Goal: Task Accomplishment & Management: Manage account settings

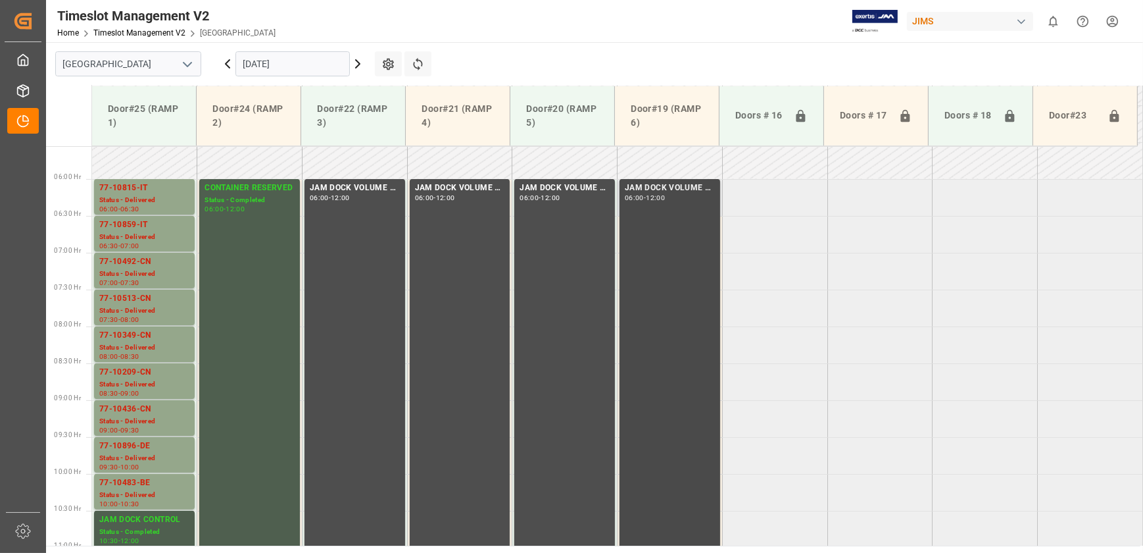
scroll to position [453, 0]
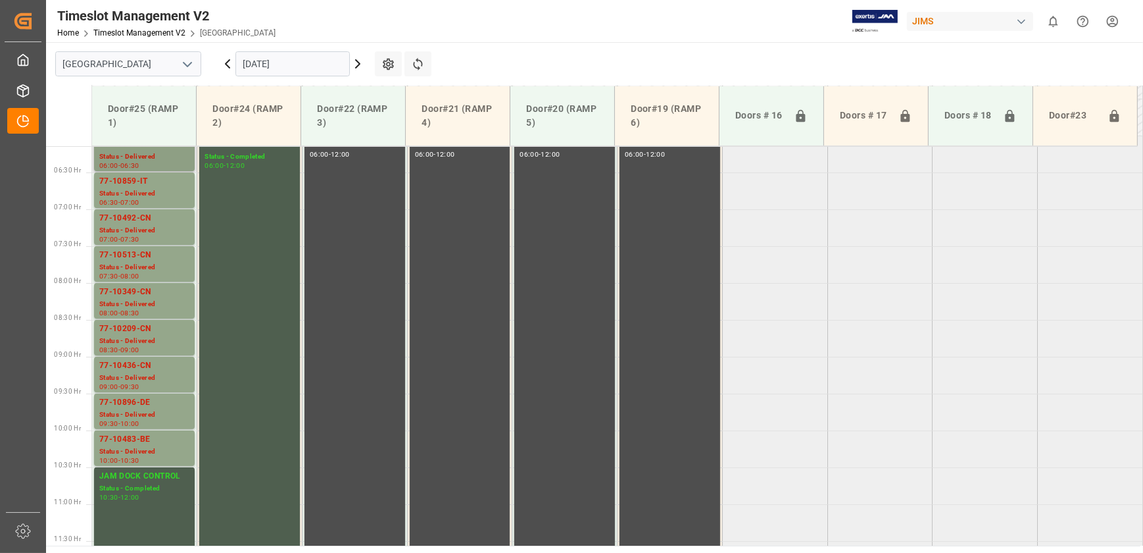
click at [155, 159] on div "Status - Delivered" at bounding box center [144, 156] width 90 height 11
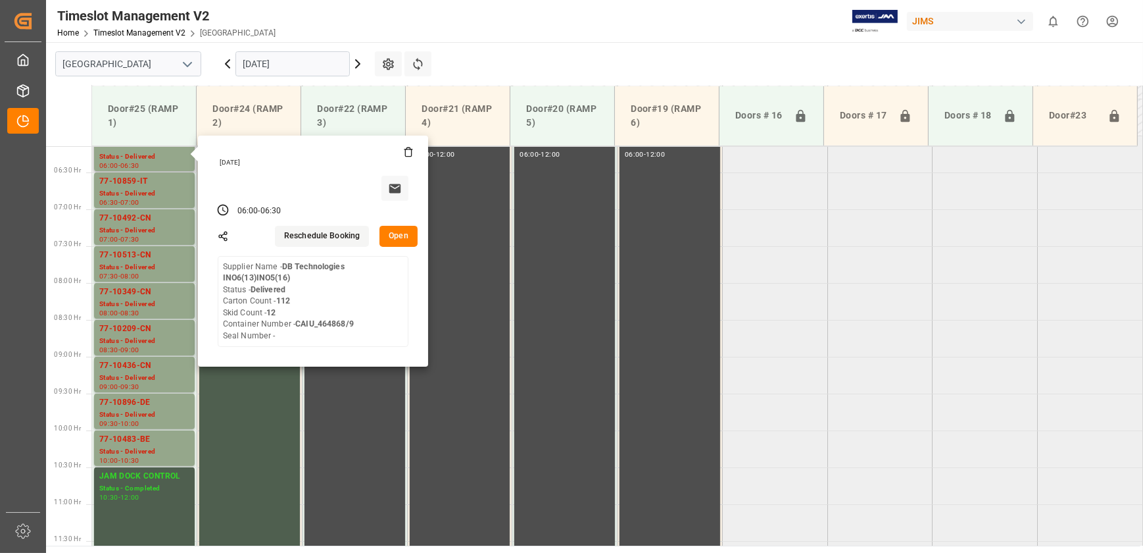
click at [403, 237] on button "Open" at bounding box center [399, 236] width 38 height 21
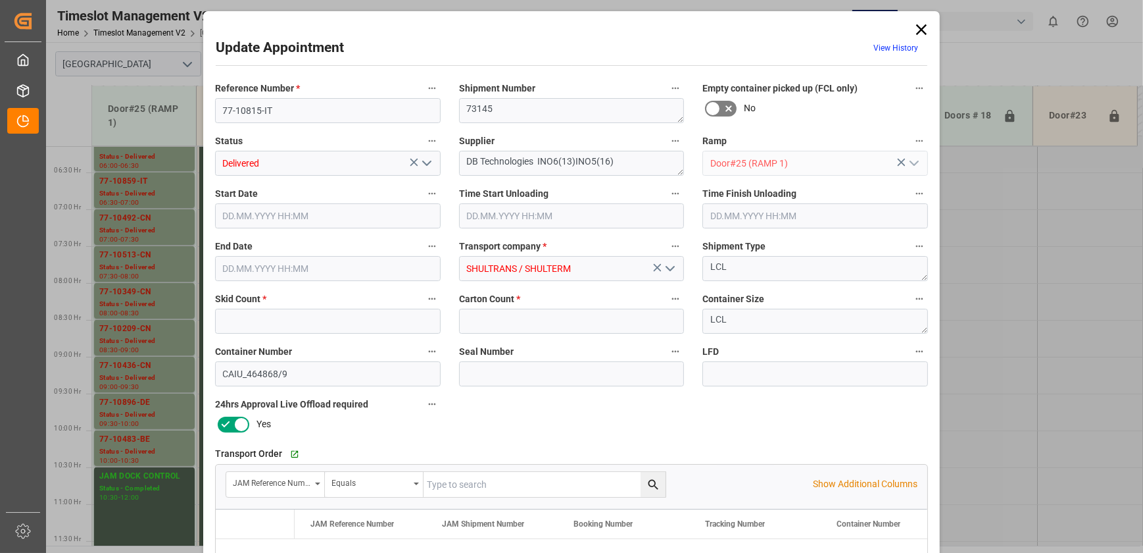
type input "12"
type input "112"
type input "[DATE] 06:00"
type input "[DATE] 09:00"
type input "[DATE] 11:15"
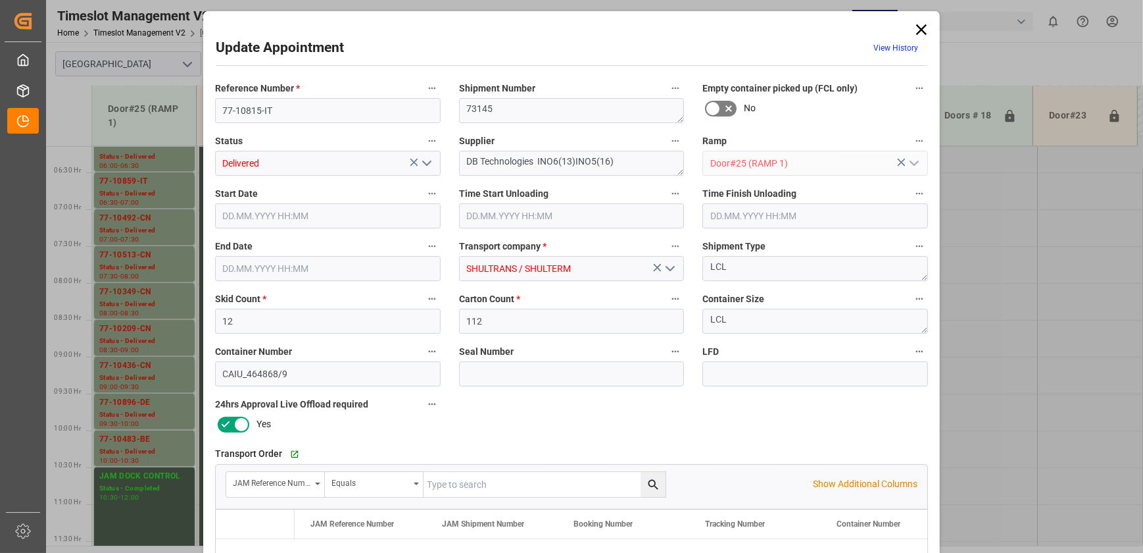
type input "[DATE] 06:30"
type input "[DATE] 12:16"
click at [920, 30] on icon at bounding box center [921, 29] width 11 height 11
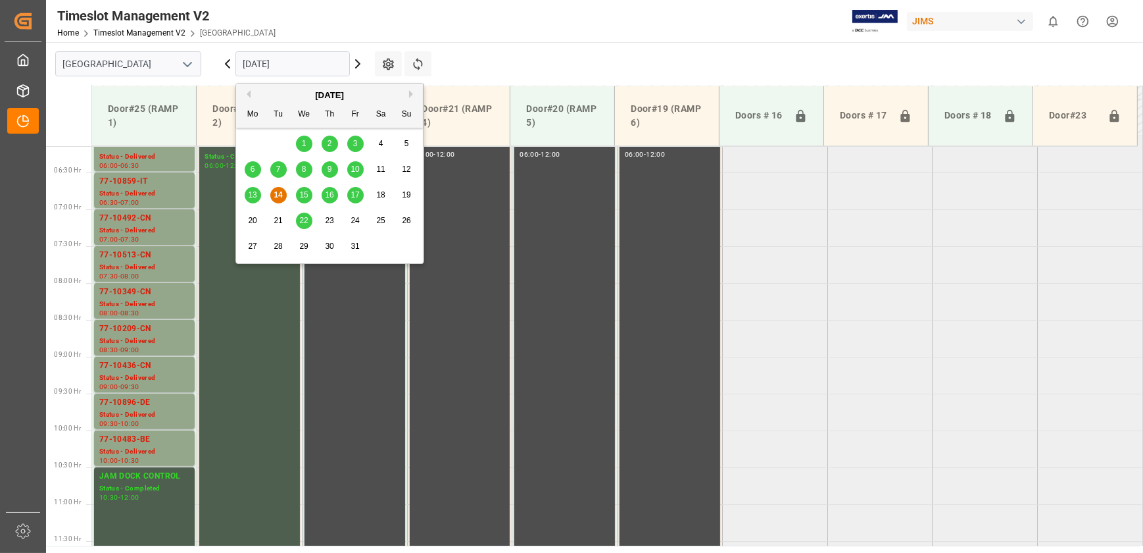
click at [289, 62] on input "[DATE]" at bounding box center [293, 63] width 114 height 25
click at [307, 197] on span "15" at bounding box center [303, 194] width 9 height 9
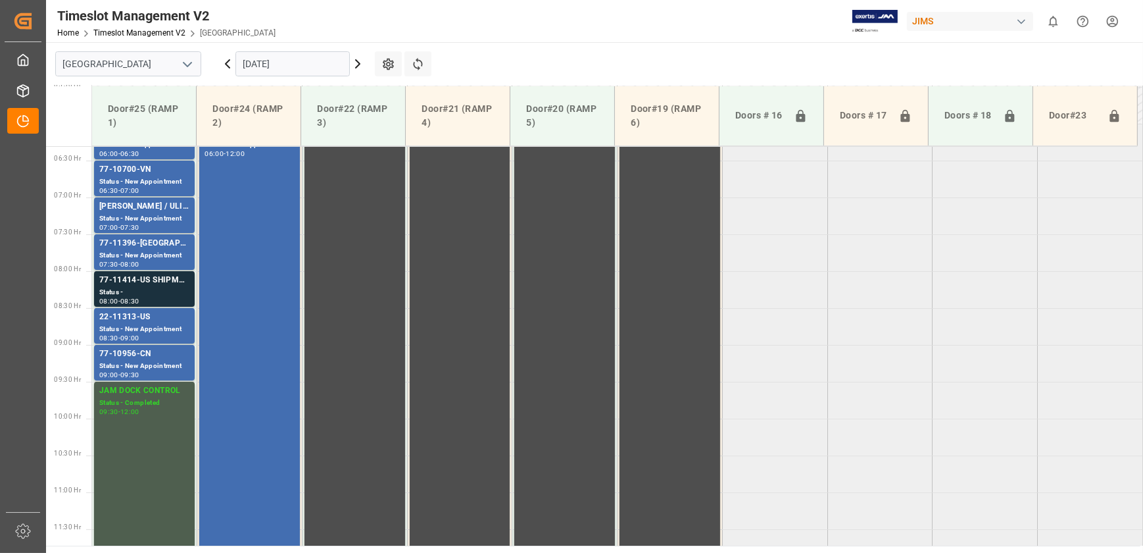
scroll to position [465, 0]
click at [302, 66] on input "[DATE]" at bounding box center [293, 63] width 114 height 25
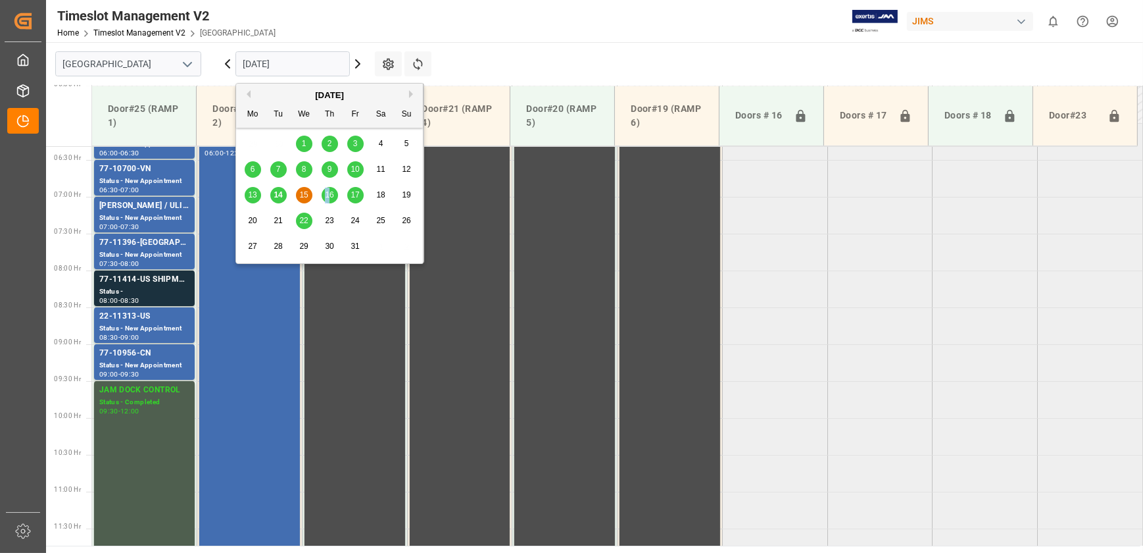
click at [328, 194] on span "16" at bounding box center [329, 194] width 9 height 9
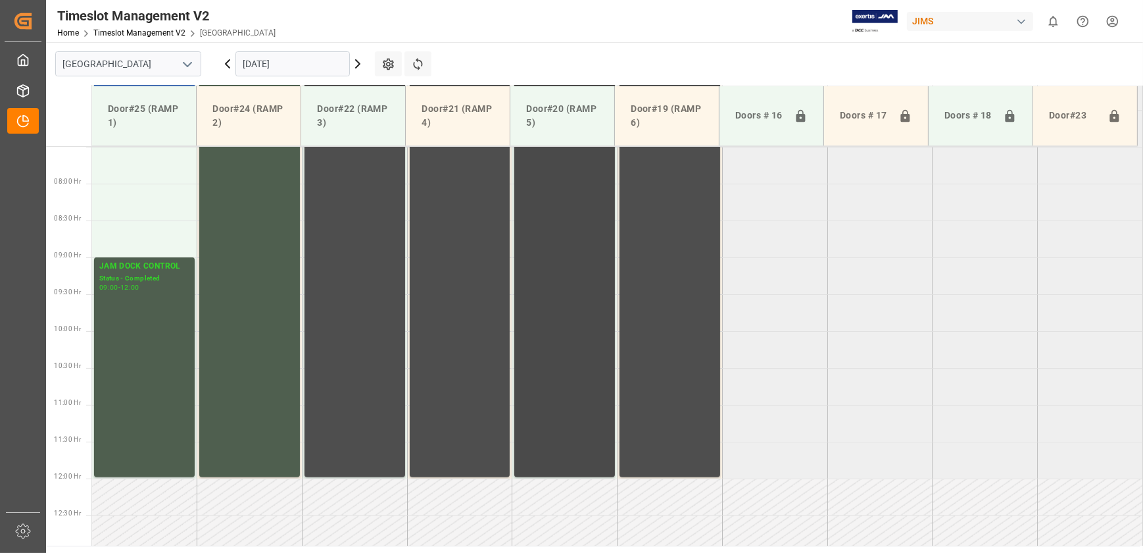
scroll to position [373, 0]
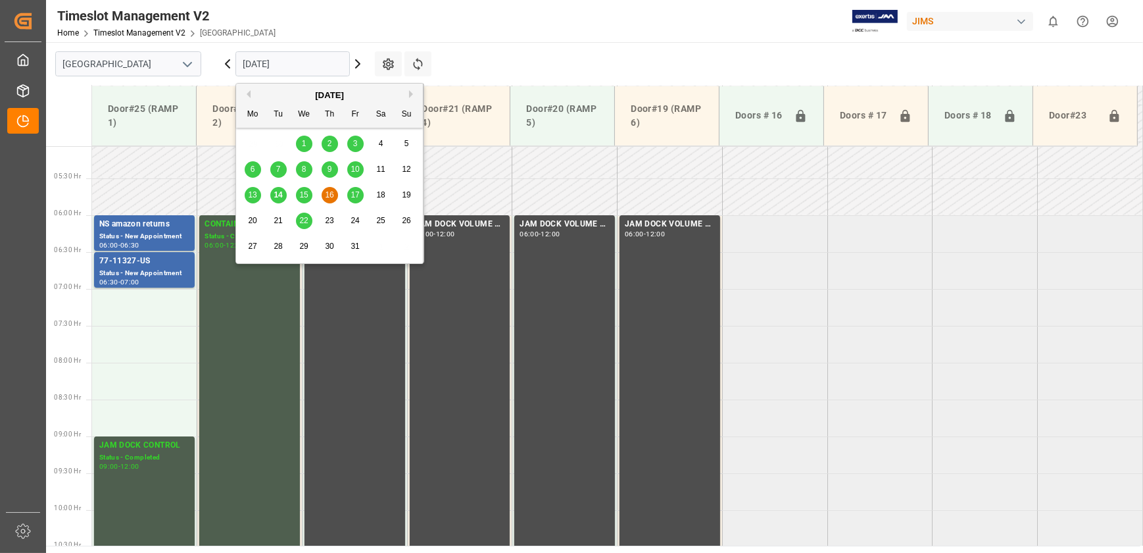
click at [320, 61] on input "[DATE]" at bounding box center [293, 63] width 114 height 25
click at [353, 193] on span "17" at bounding box center [355, 194] width 9 height 9
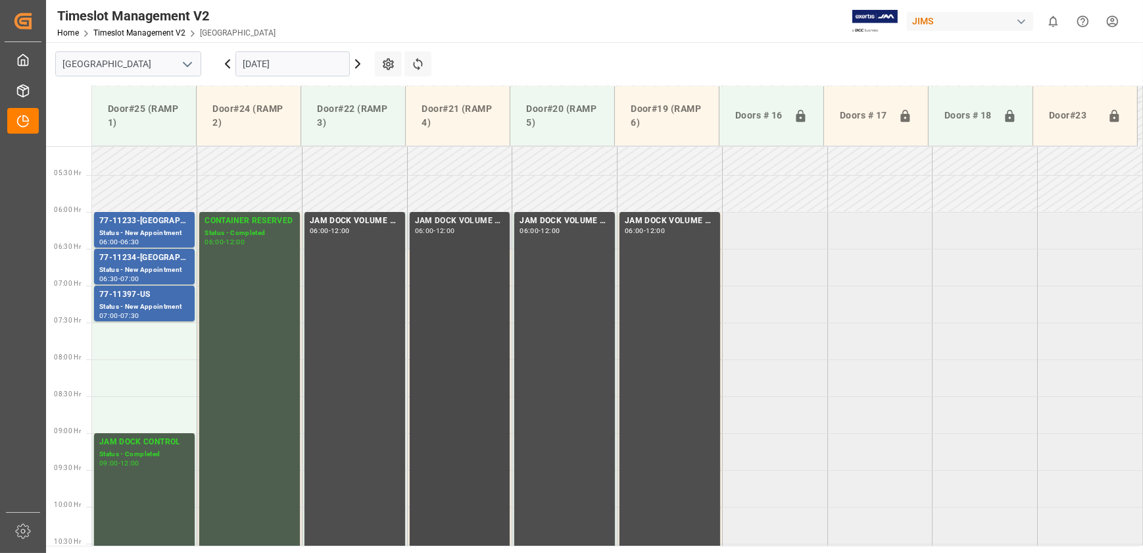
scroll to position [226, 0]
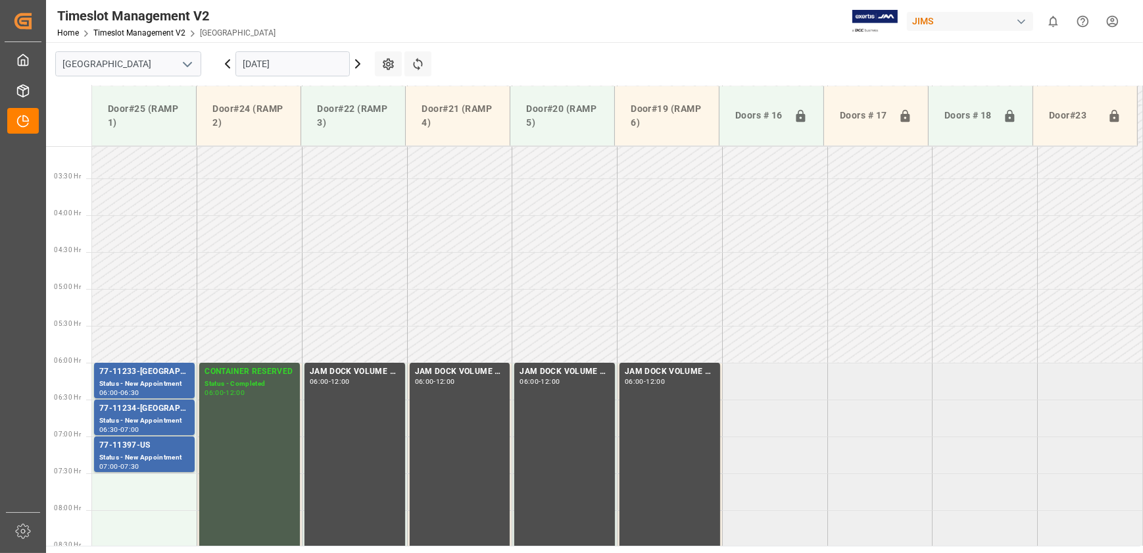
click at [321, 70] on input "[DATE]" at bounding box center [293, 63] width 114 height 25
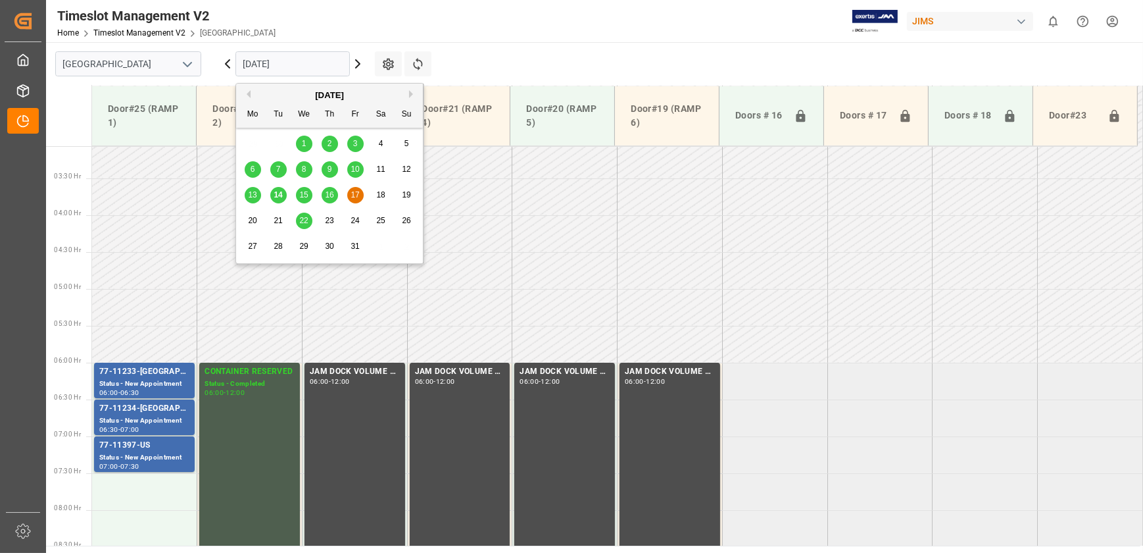
click at [260, 224] on div "20" at bounding box center [253, 221] width 16 height 16
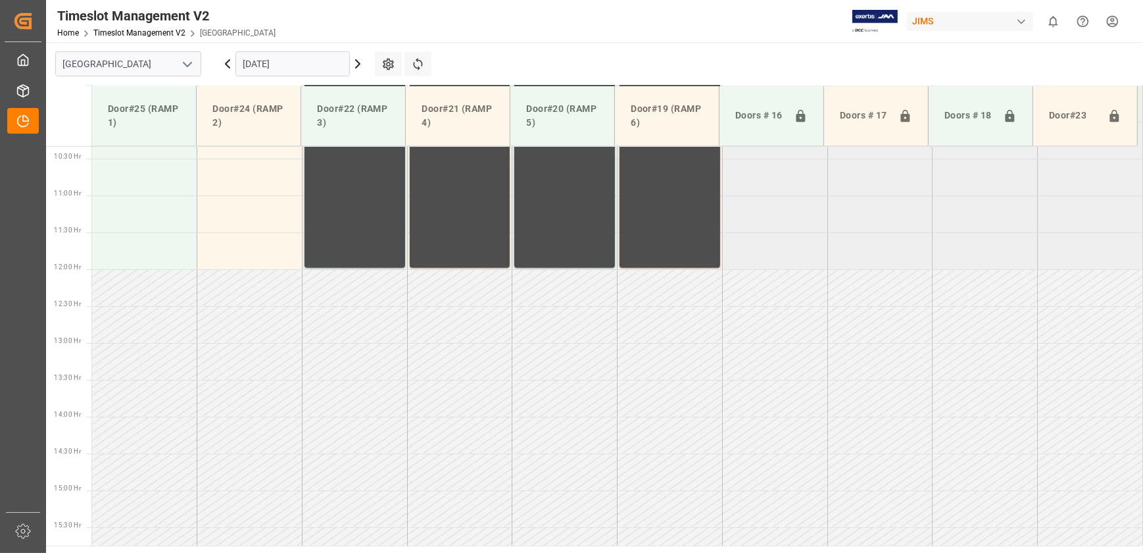
scroll to position [759, 0]
click at [280, 61] on input "[DATE]" at bounding box center [293, 63] width 114 height 25
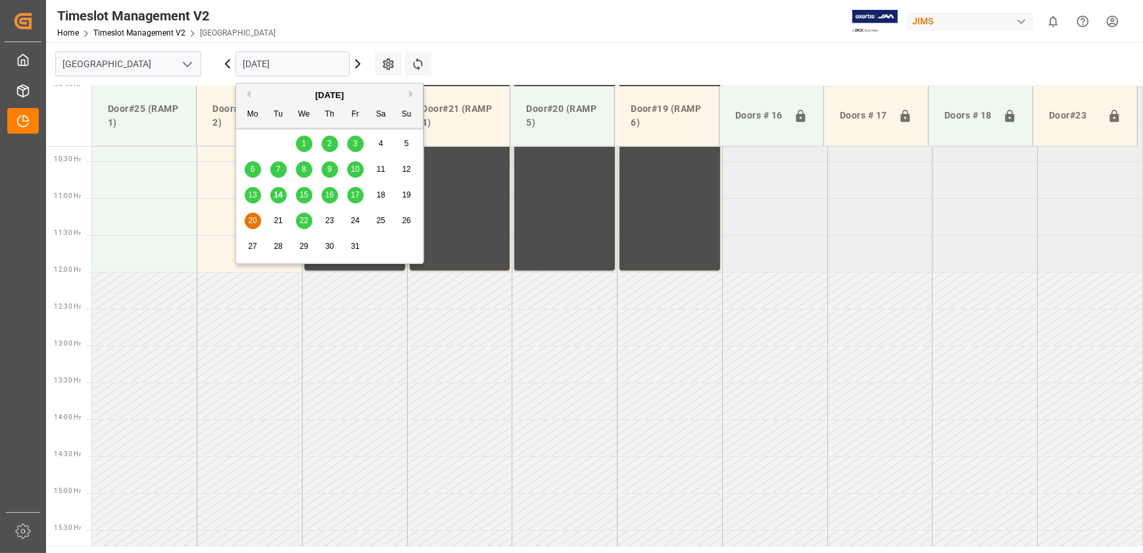
click at [305, 197] on span "15" at bounding box center [303, 194] width 9 height 9
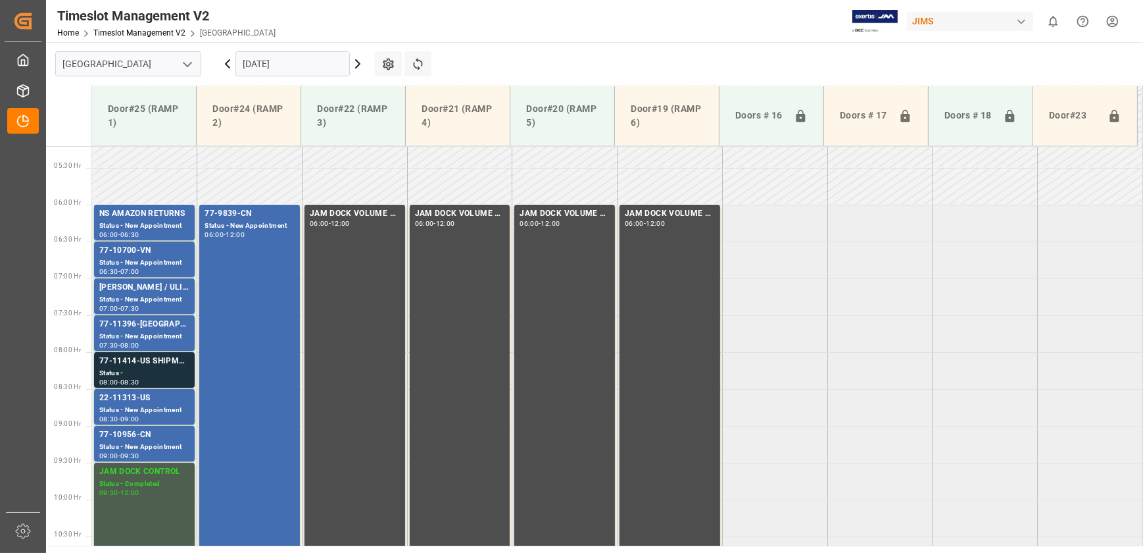
scroll to position [407, 0]
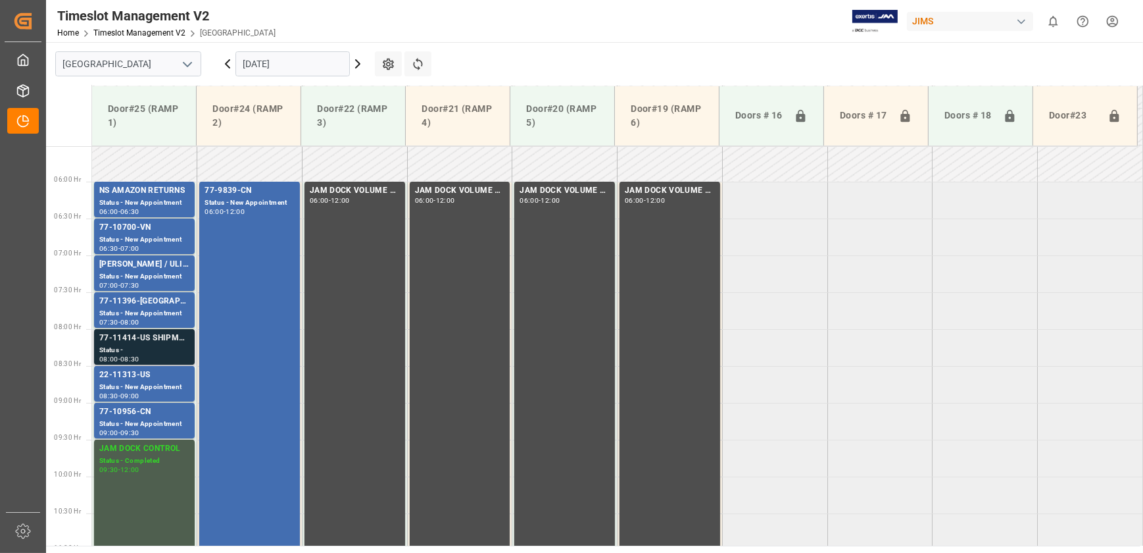
click at [166, 345] on div "Status -" at bounding box center [144, 350] width 90 height 11
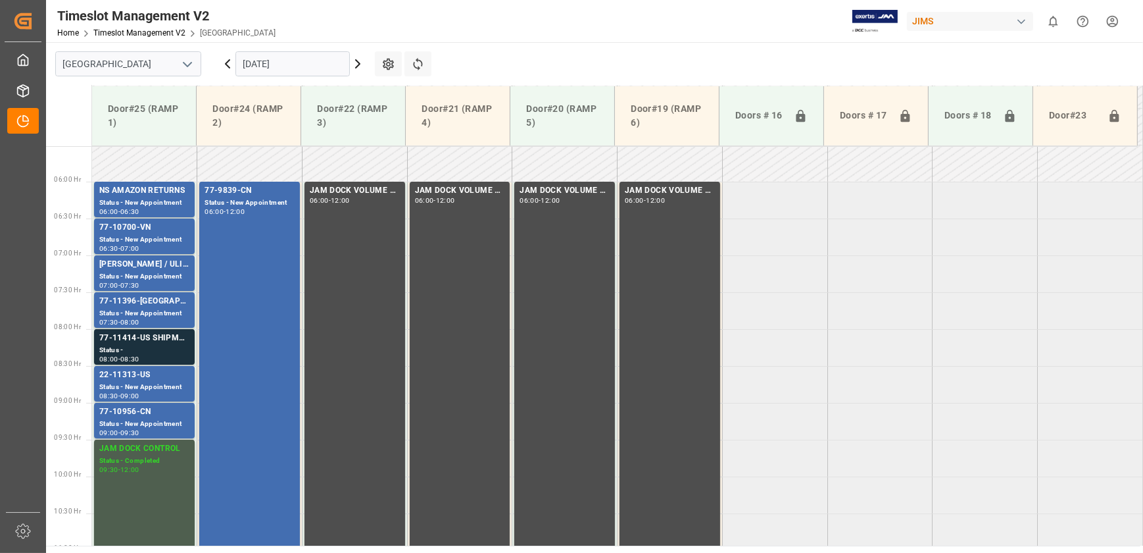
click at [223, 63] on icon at bounding box center [228, 64] width 16 height 16
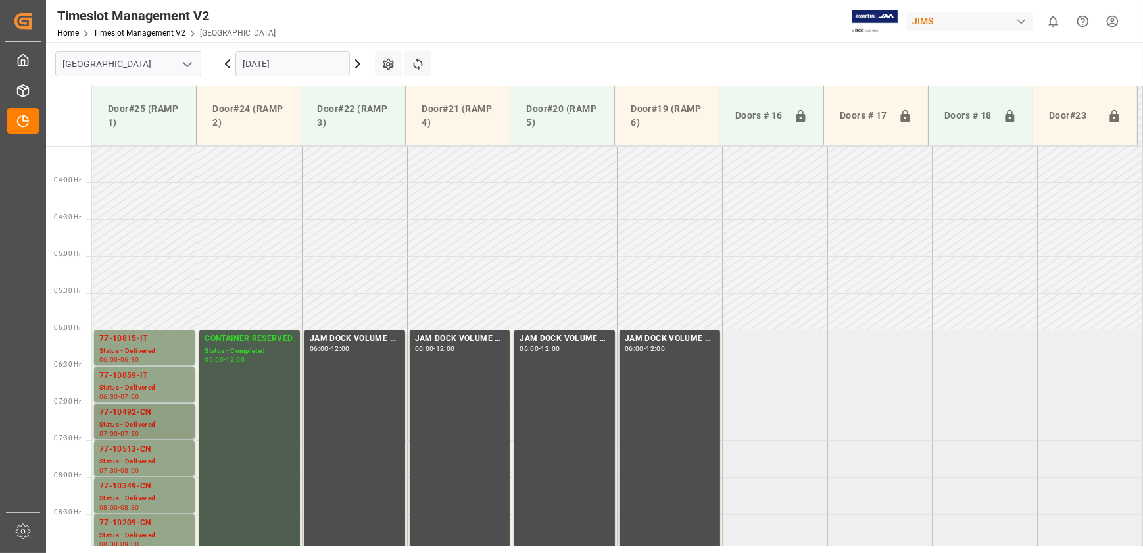
scroll to position [373, 0]
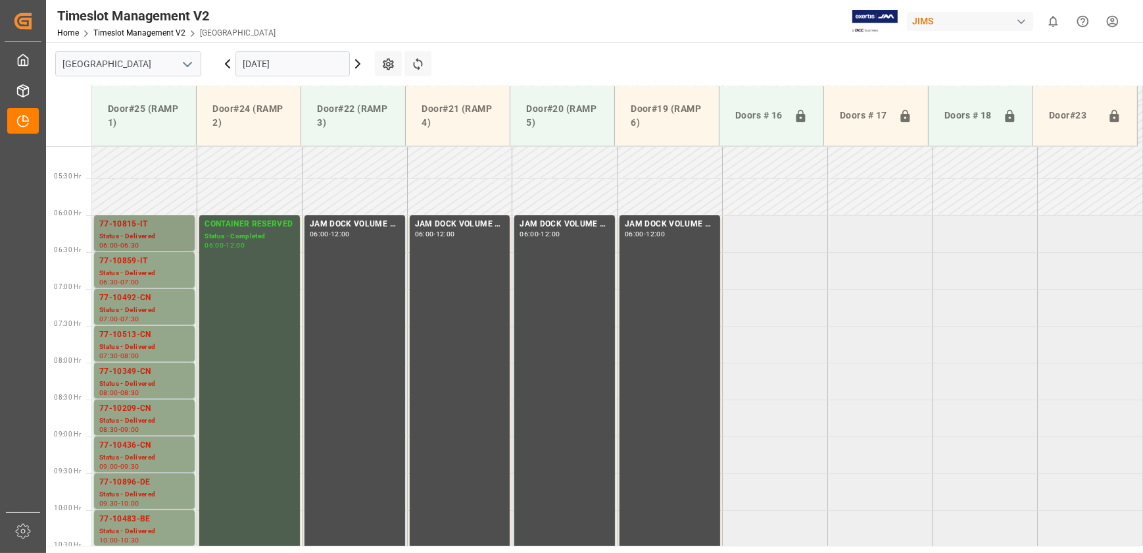
click at [164, 222] on div "77-10815-IT" at bounding box center [144, 224] width 90 height 13
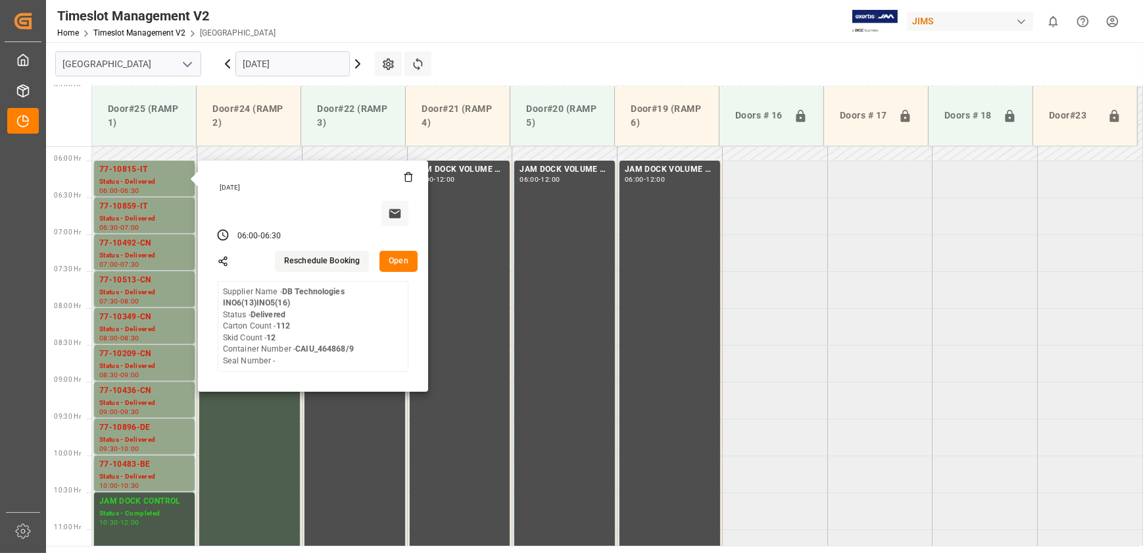
scroll to position [493, 0]
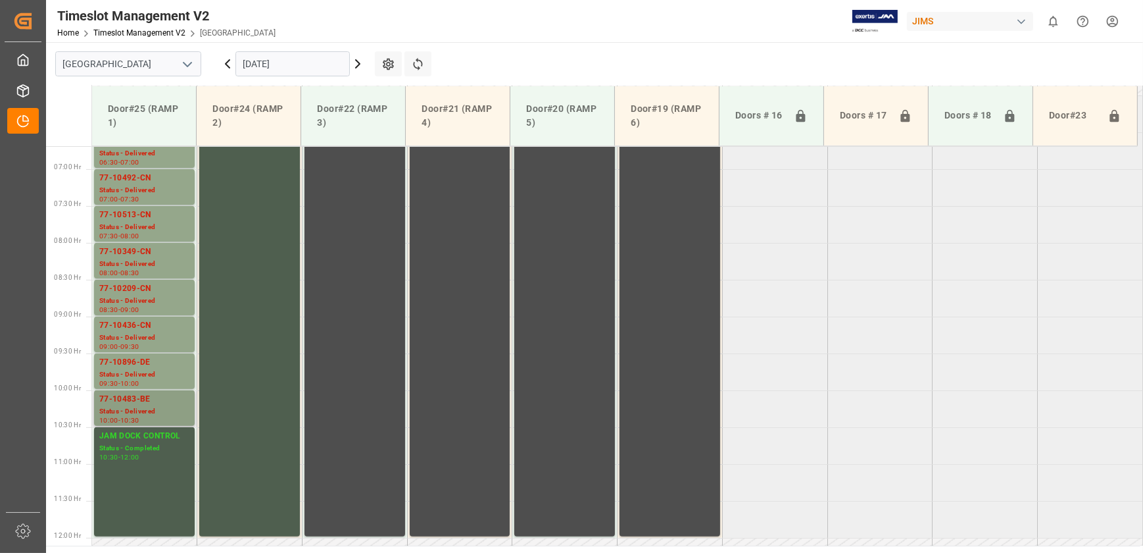
click at [155, 395] on div "77-10483-BE" at bounding box center [144, 399] width 90 height 13
click at [162, 364] on div "77-10896-DE" at bounding box center [144, 362] width 90 height 13
click at [160, 324] on div "77-10436-CN" at bounding box center [144, 325] width 90 height 13
click at [357, 64] on icon at bounding box center [358, 64] width 16 height 16
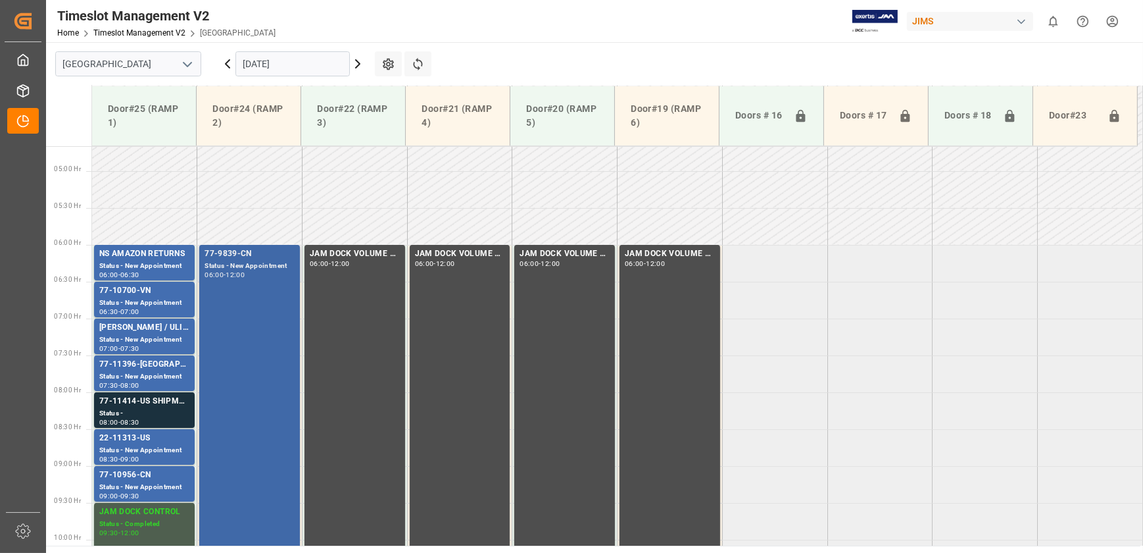
scroll to position [347, 0]
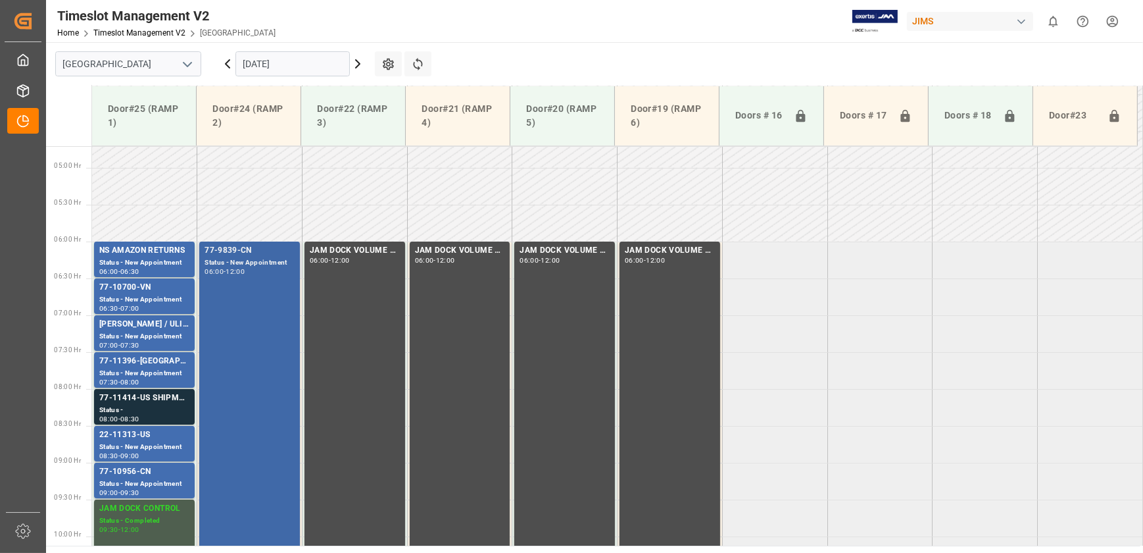
click at [263, 330] on div "77-9839-CN Status - New Appointment 06:00 - 12:00" at bounding box center [250, 461] width 90 height 435
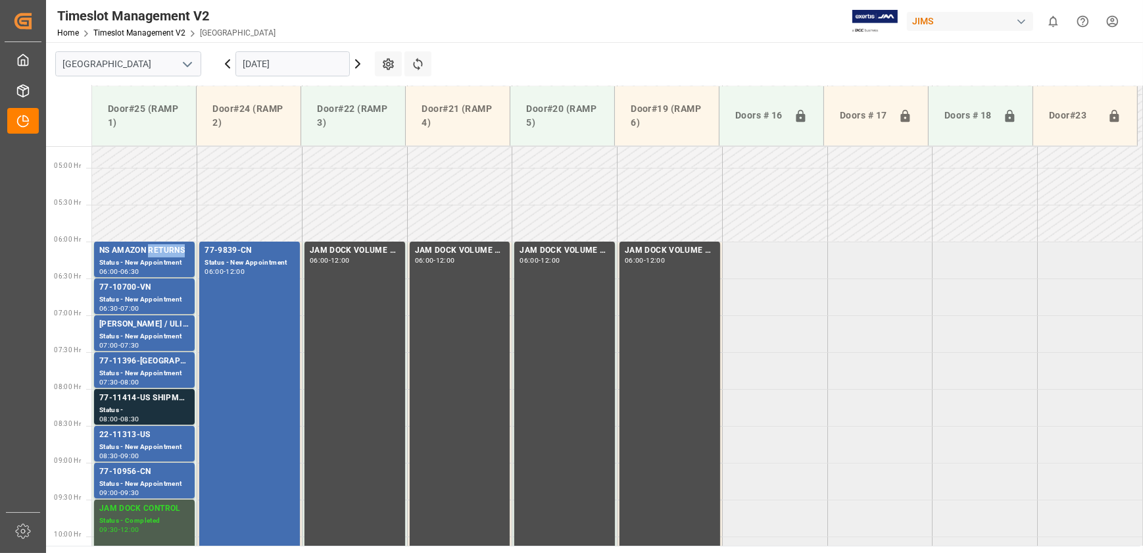
click at [150, 247] on div "NS AMAZON RETURNS" at bounding box center [144, 250] width 90 height 13
click at [157, 293] on div "77-10700-VN" at bounding box center [144, 287] width 90 height 13
click at [161, 362] on div "77-11396-[GEOGRAPHIC_DATA]" at bounding box center [144, 361] width 90 height 13
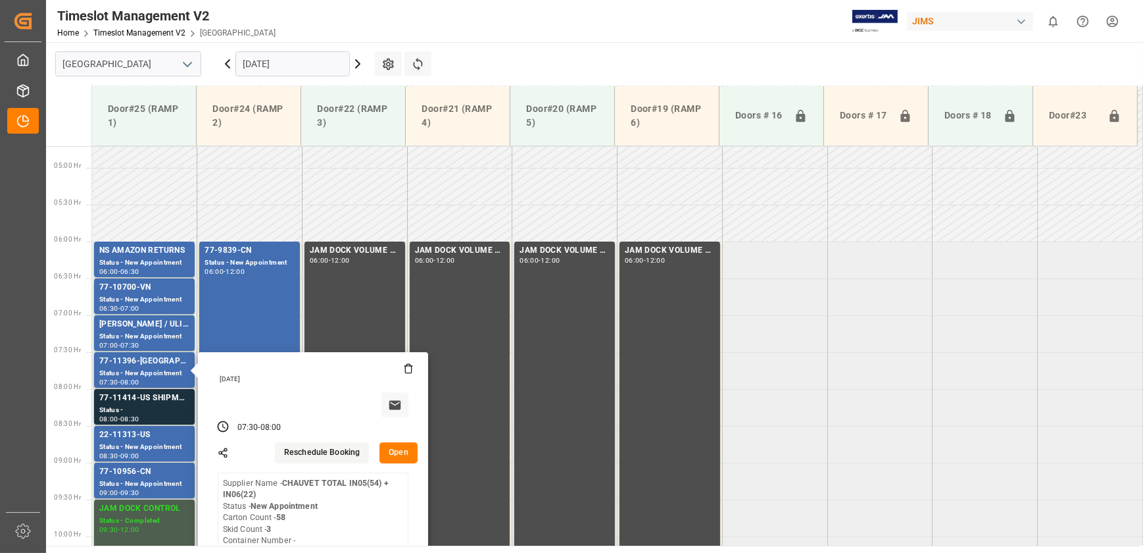
click at [403, 449] on button "Open" at bounding box center [399, 452] width 38 height 21
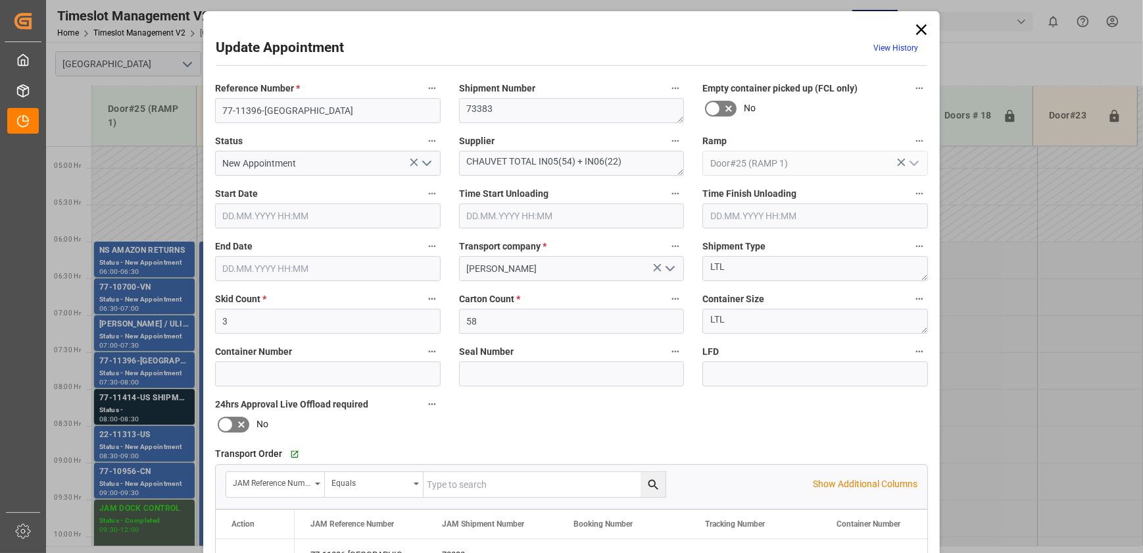
type input "[DATE] 07:30"
type input "[DATE] 08:00"
type input "[DATE] 12:43"
click at [285, 107] on input "77-11396-[GEOGRAPHIC_DATA]" at bounding box center [328, 110] width 226 height 25
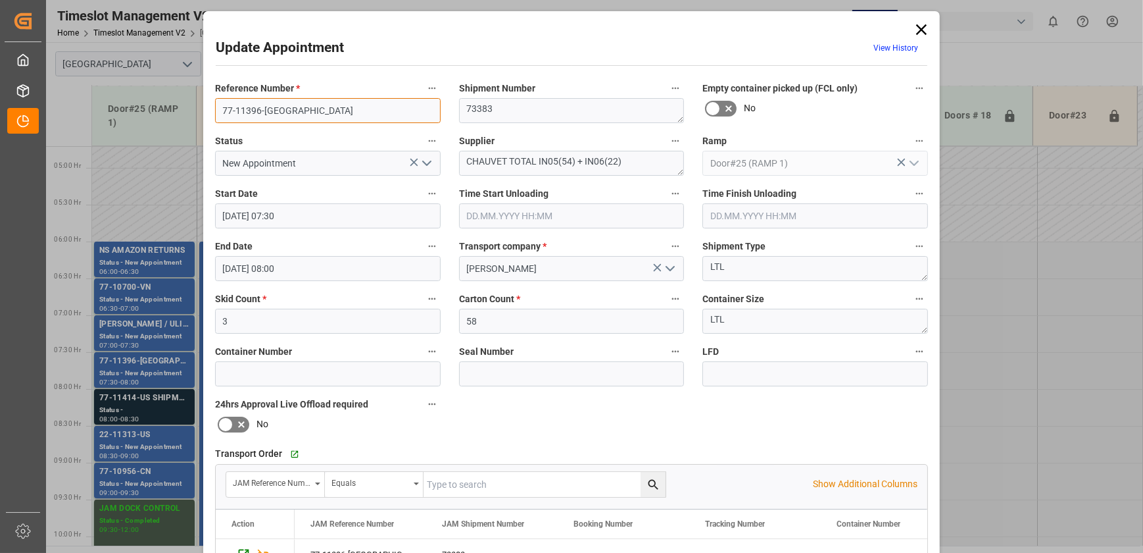
click at [285, 107] on input "77-11396-[GEOGRAPHIC_DATA]" at bounding box center [328, 110] width 226 height 25
click at [138, 410] on div "Update Appointment View History Reference Number * 77-11396-US Shipment Number …" at bounding box center [571, 276] width 1143 height 553
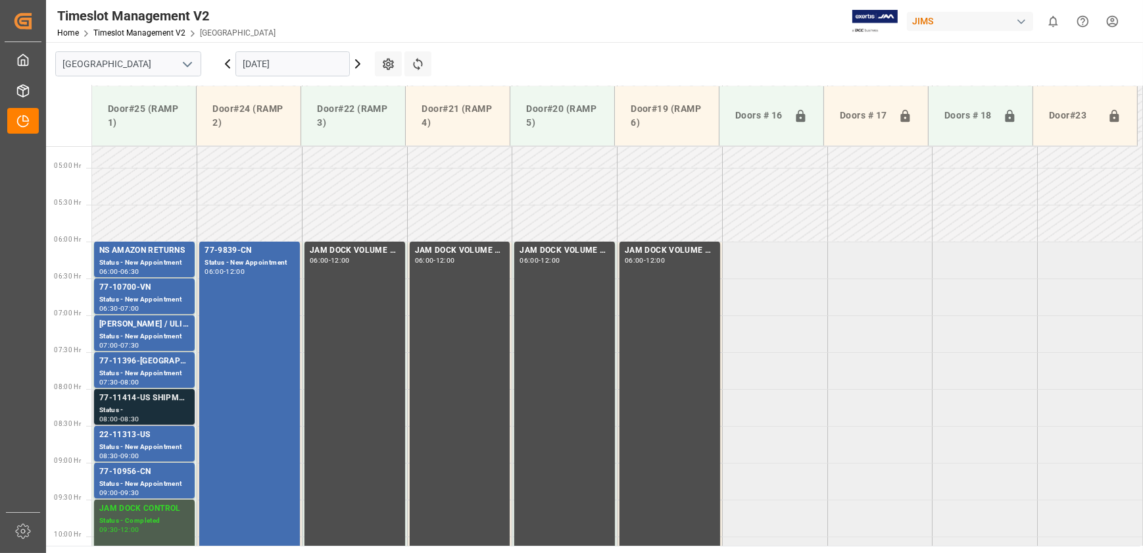
click at [140, 408] on div "Status -" at bounding box center [144, 410] width 90 height 11
click at [138, 434] on div "22-11313-US" at bounding box center [144, 434] width 90 height 13
click at [132, 478] on div "Status - New Appointment" at bounding box center [144, 483] width 90 height 11
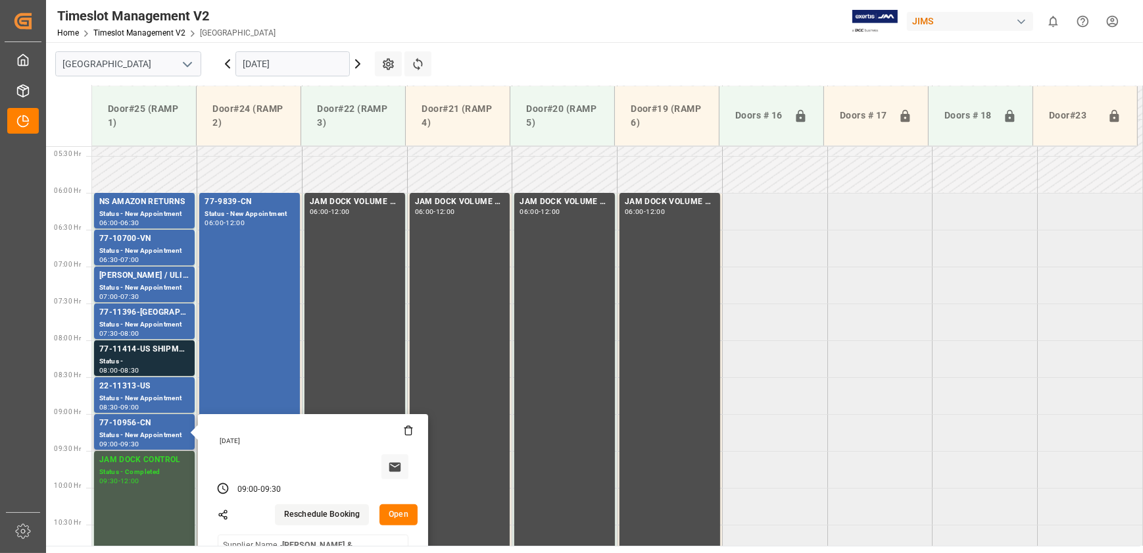
scroll to position [466, 0]
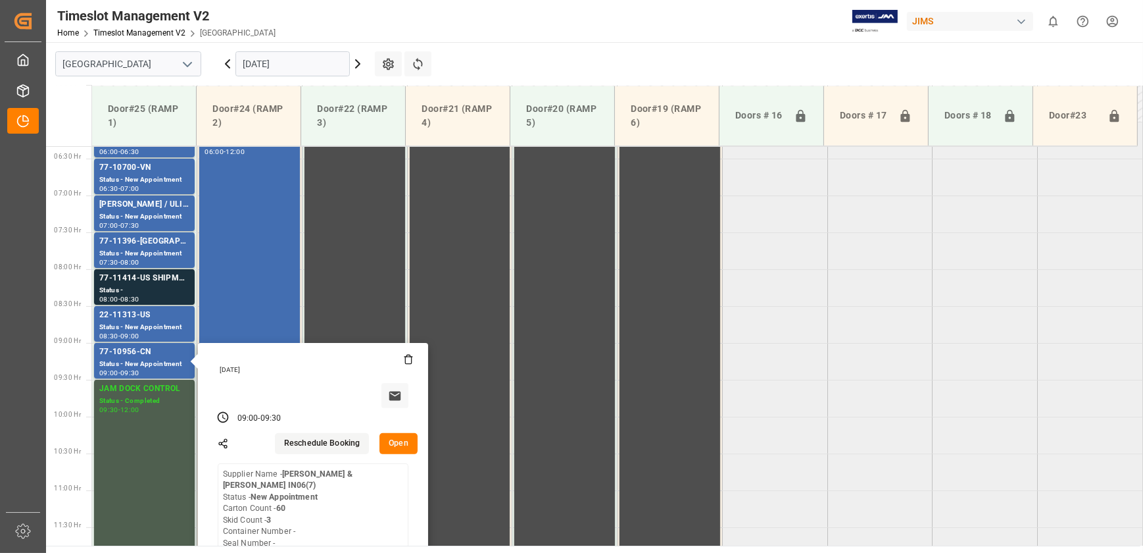
click at [357, 61] on icon at bounding box center [358, 64] width 4 height 8
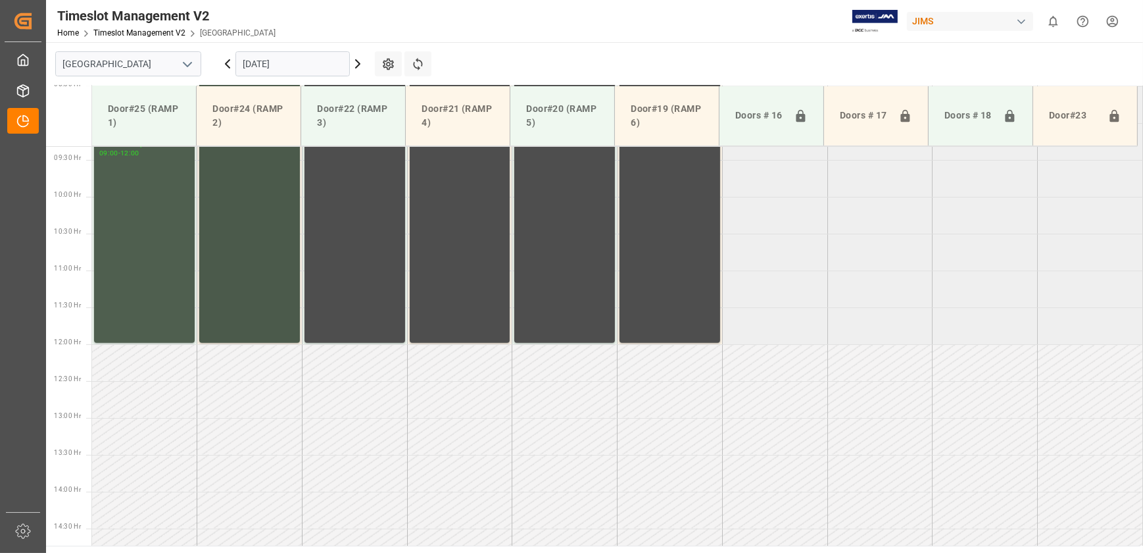
scroll to position [268, 0]
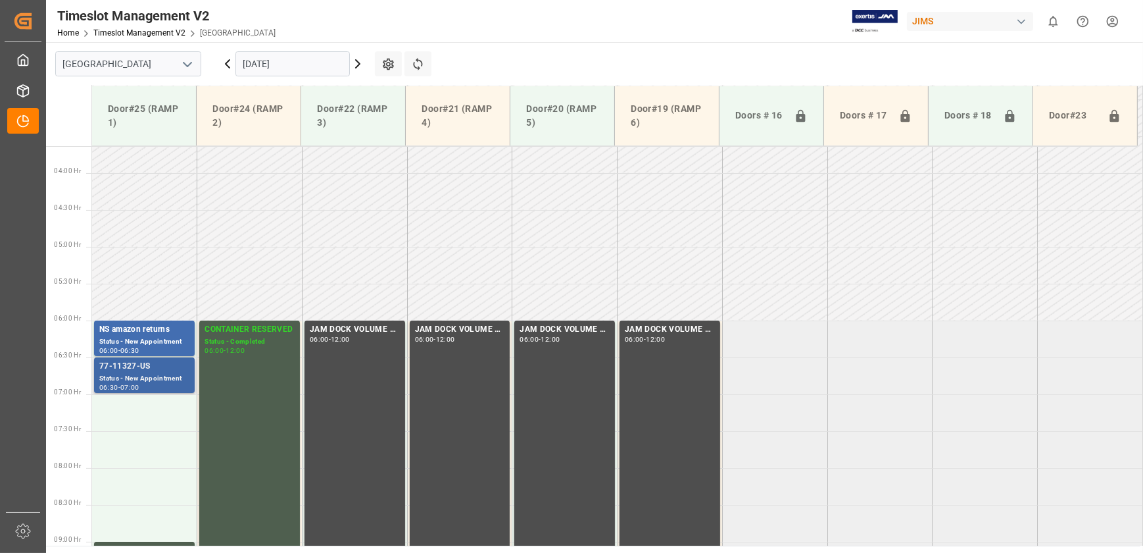
click at [153, 380] on div "Status - New Appointment" at bounding box center [144, 378] width 90 height 11
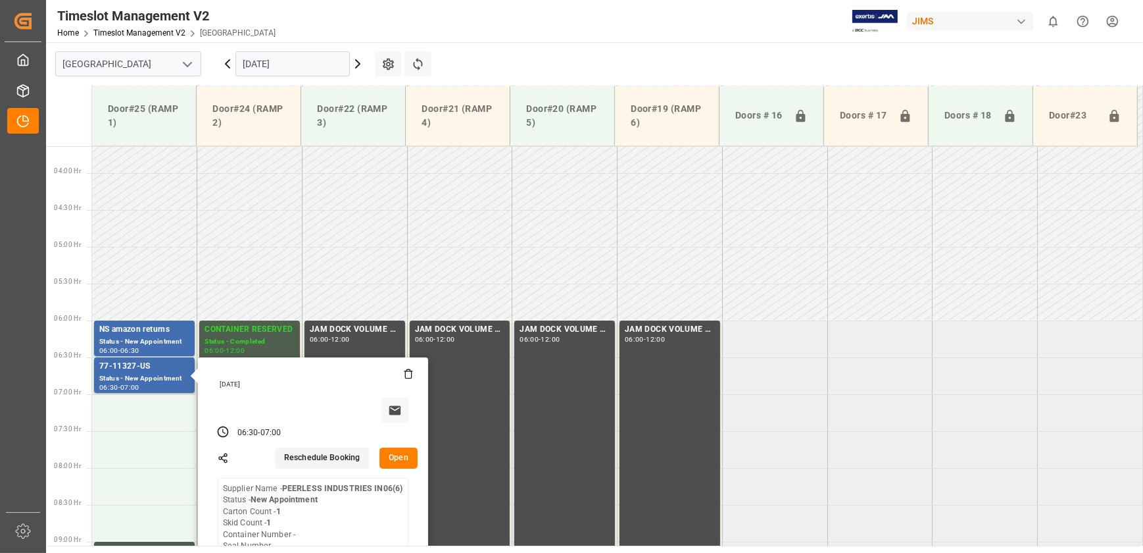
click at [355, 62] on icon at bounding box center [358, 64] width 16 height 16
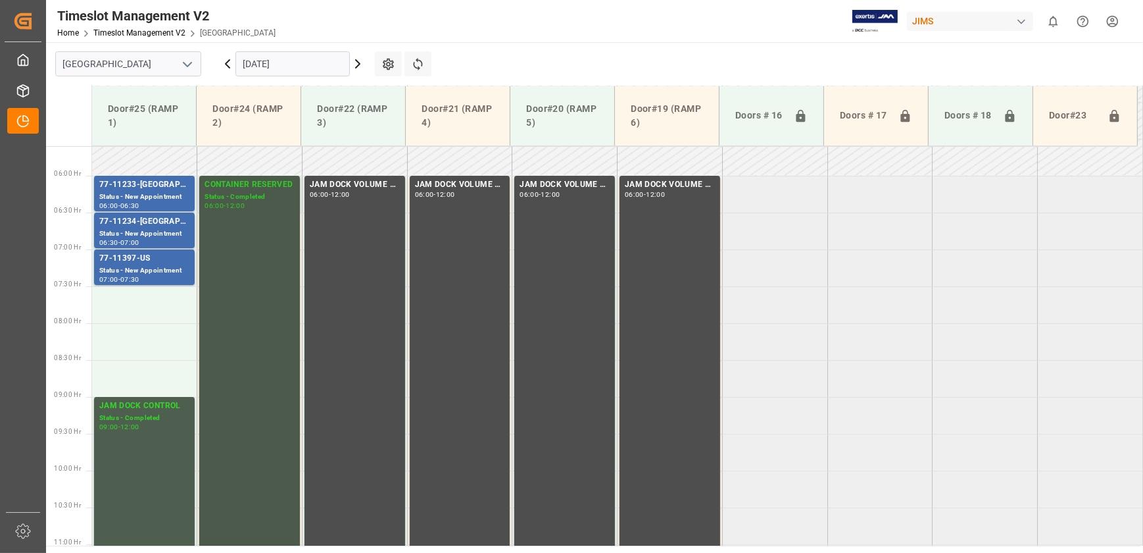
scroll to position [347, 0]
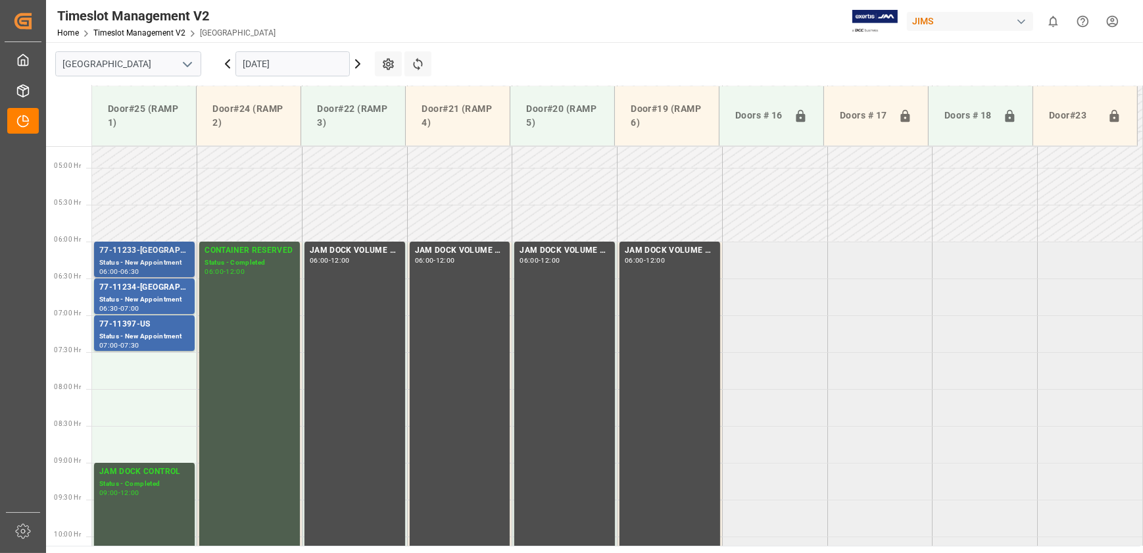
click at [164, 251] on div "77-11233-[GEOGRAPHIC_DATA]" at bounding box center [144, 250] width 90 height 13
click at [139, 282] on div "77-11234-[GEOGRAPHIC_DATA]" at bounding box center [144, 287] width 90 height 13
click at [159, 335] on div "Status - New Appointment" at bounding box center [144, 336] width 90 height 11
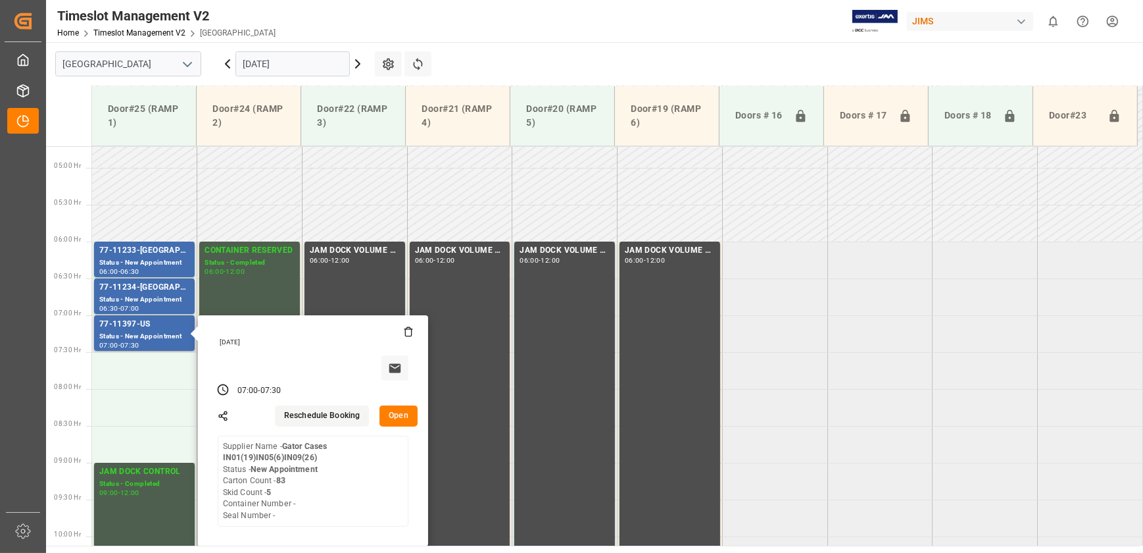
click at [396, 407] on button "Open" at bounding box center [399, 415] width 38 height 21
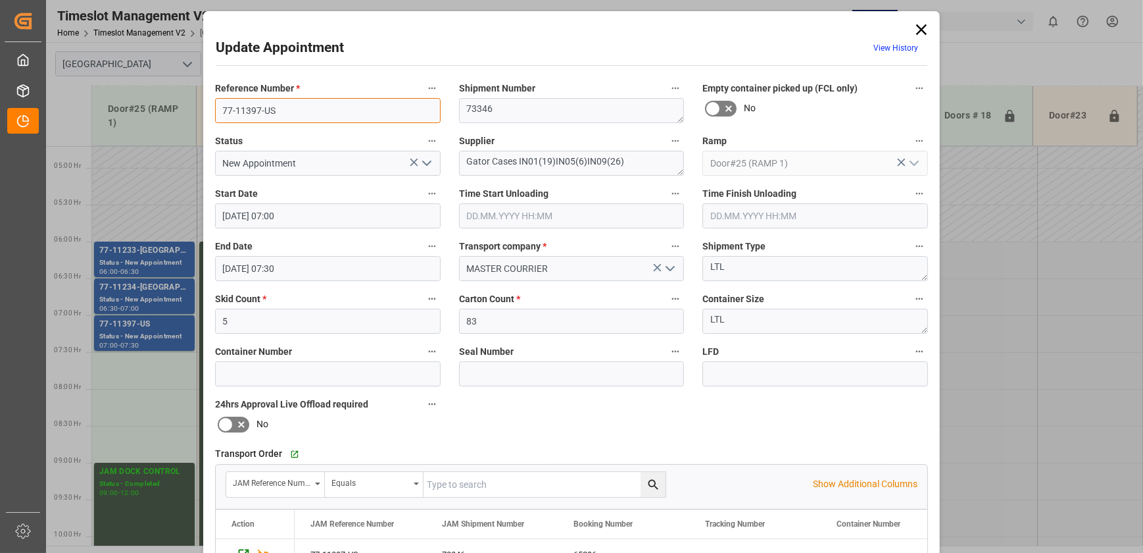
click at [289, 99] on input "77-11397-US" at bounding box center [328, 110] width 226 height 25
click at [517, 159] on textarea "Gator Cases IN01(19)IN05(6)IN09(26)" at bounding box center [572, 163] width 226 height 25
click at [916, 32] on icon at bounding box center [921, 29] width 11 height 11
